Goal: Task Accomplishment & Management: Manage account settings

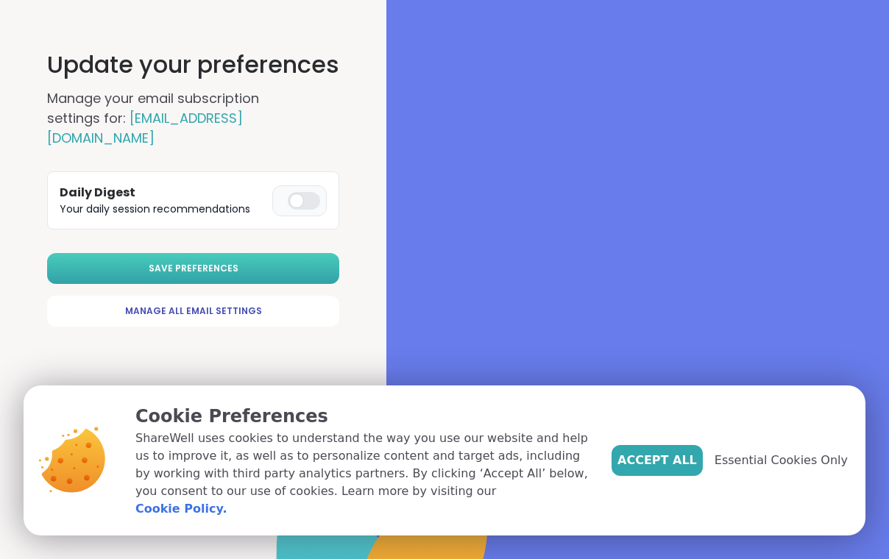
click at [230, 262] on span "Save Preferences" at bounding box center [194, 268] width 90 height 13
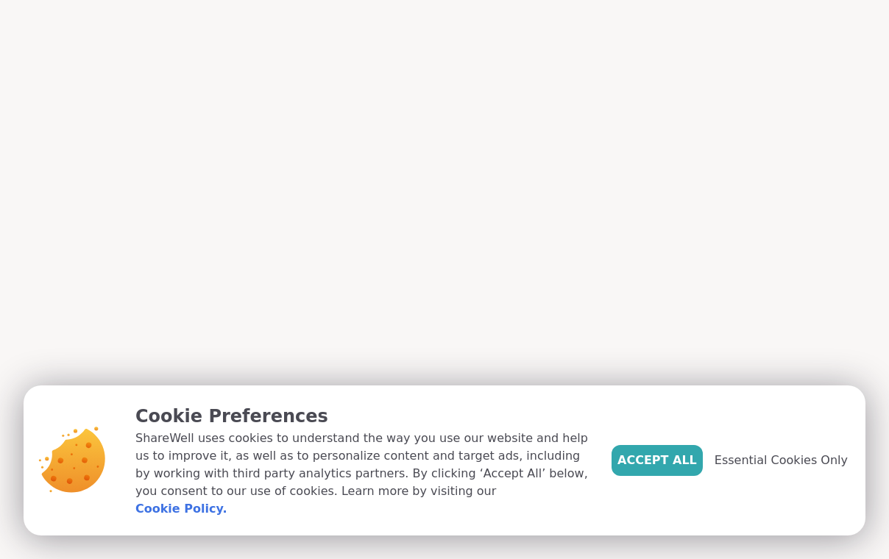
click at [288, 186] on div "[EMAIL_ADDRESS][DOMAIN_NAME] preferences have been updated" at bounding box center [444, 279] width 889 height 559
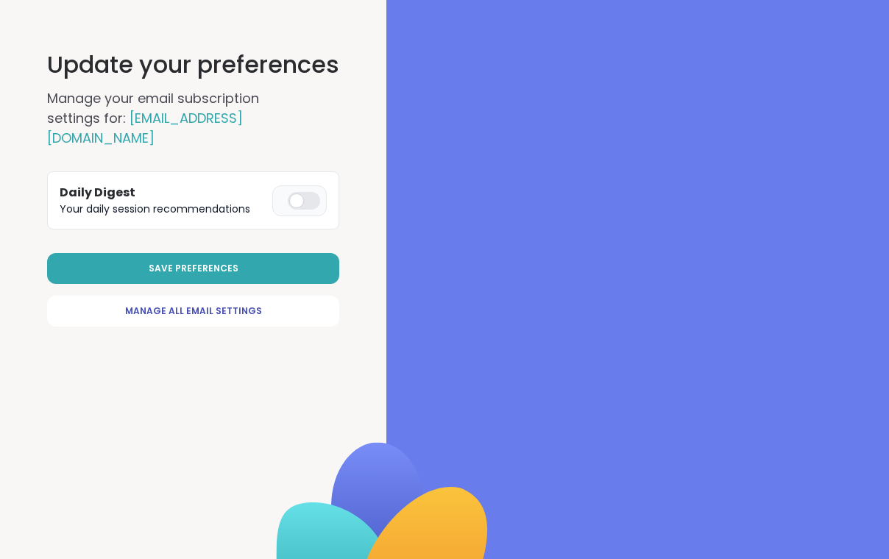
click at [300, 192] on div at bounding box center [304, 201] width 32 height 18
click at [265, 253] on button "Save Preferences" at bounding box center [193, 268] width 292 height 31
